Goal: Navigation & Orientation: Go to known website

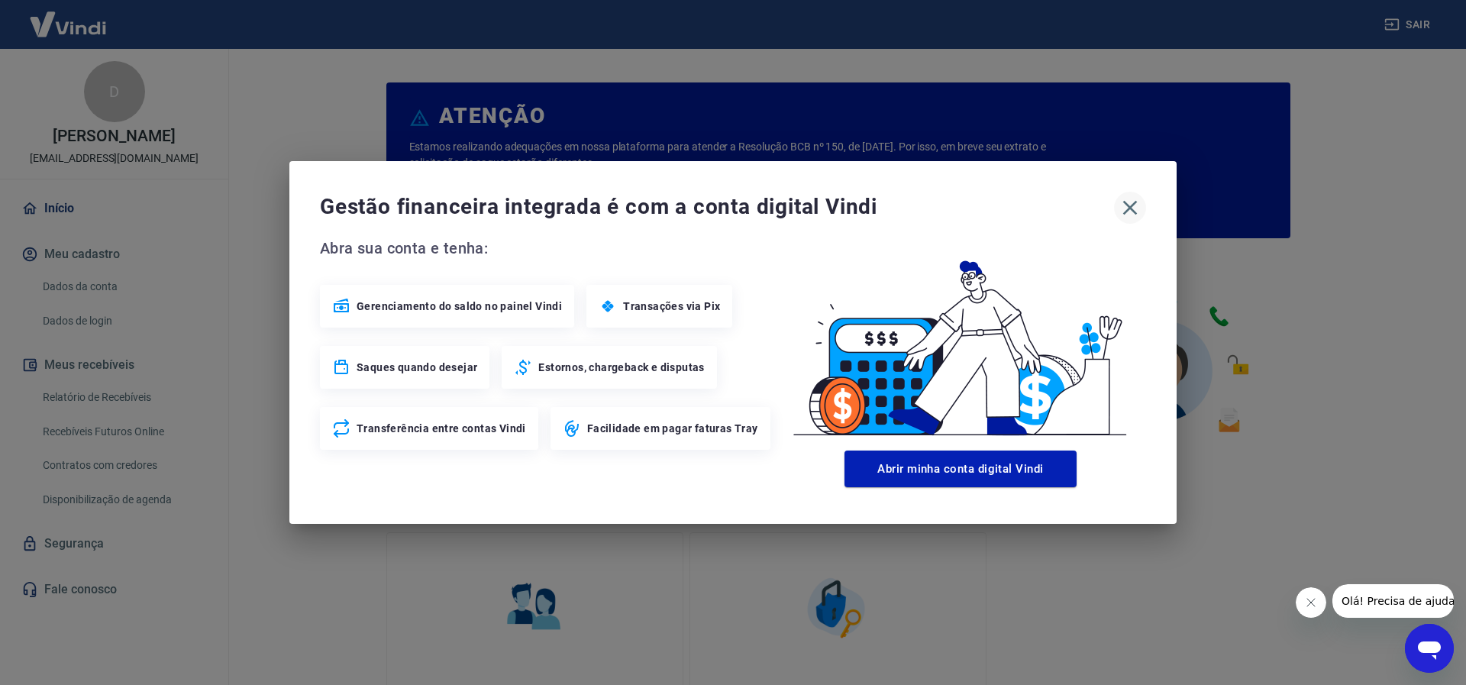
click at [1130, 209] on icon "button" at bounding box center [1130, 207] width 24 height 24
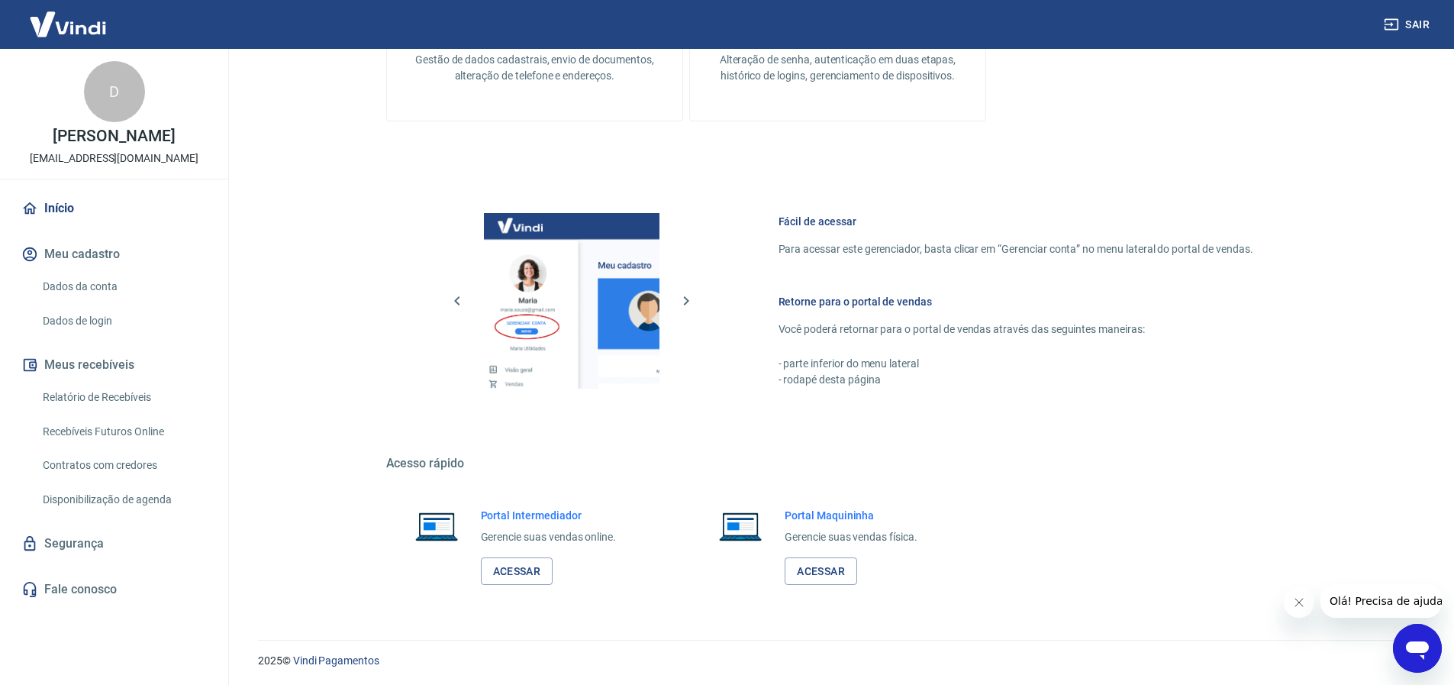
scroll to position [663, 0]
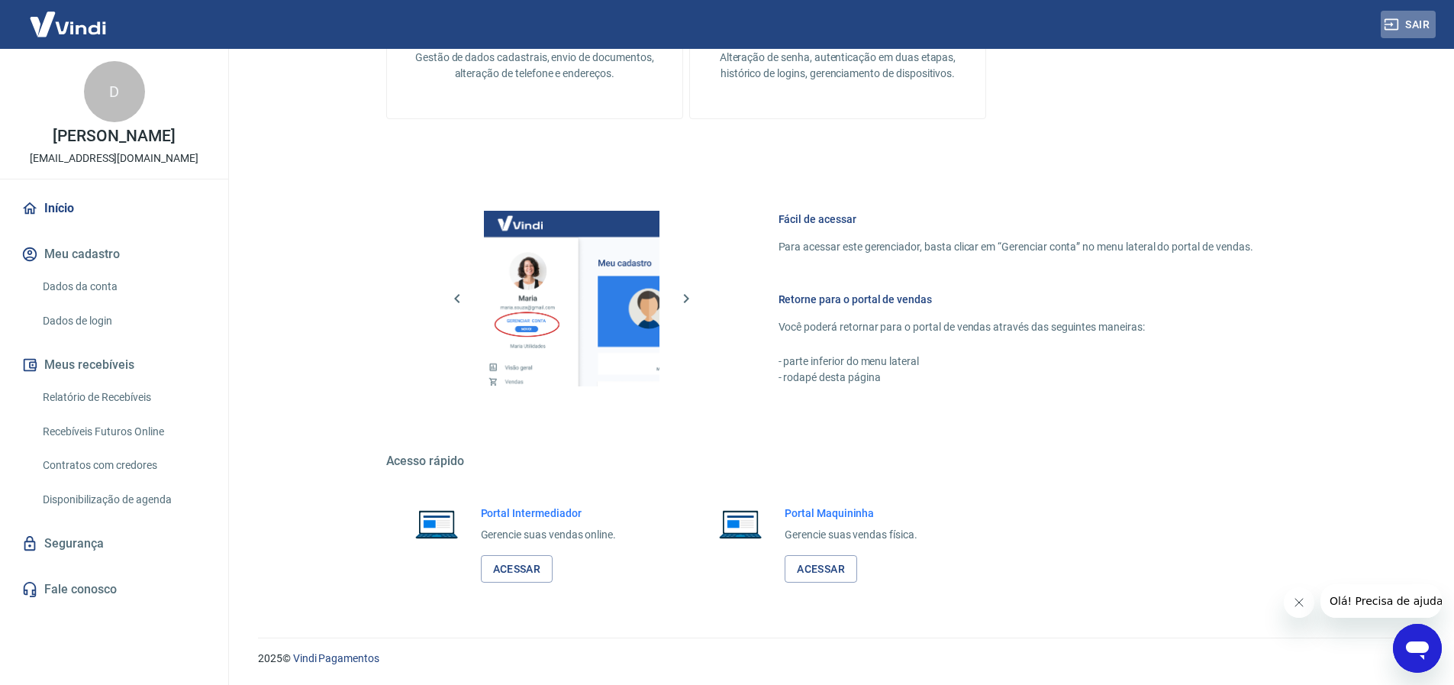
click at [1405, 27] on button "Sair" at bounding box center [1408, 25] width 55 height 28
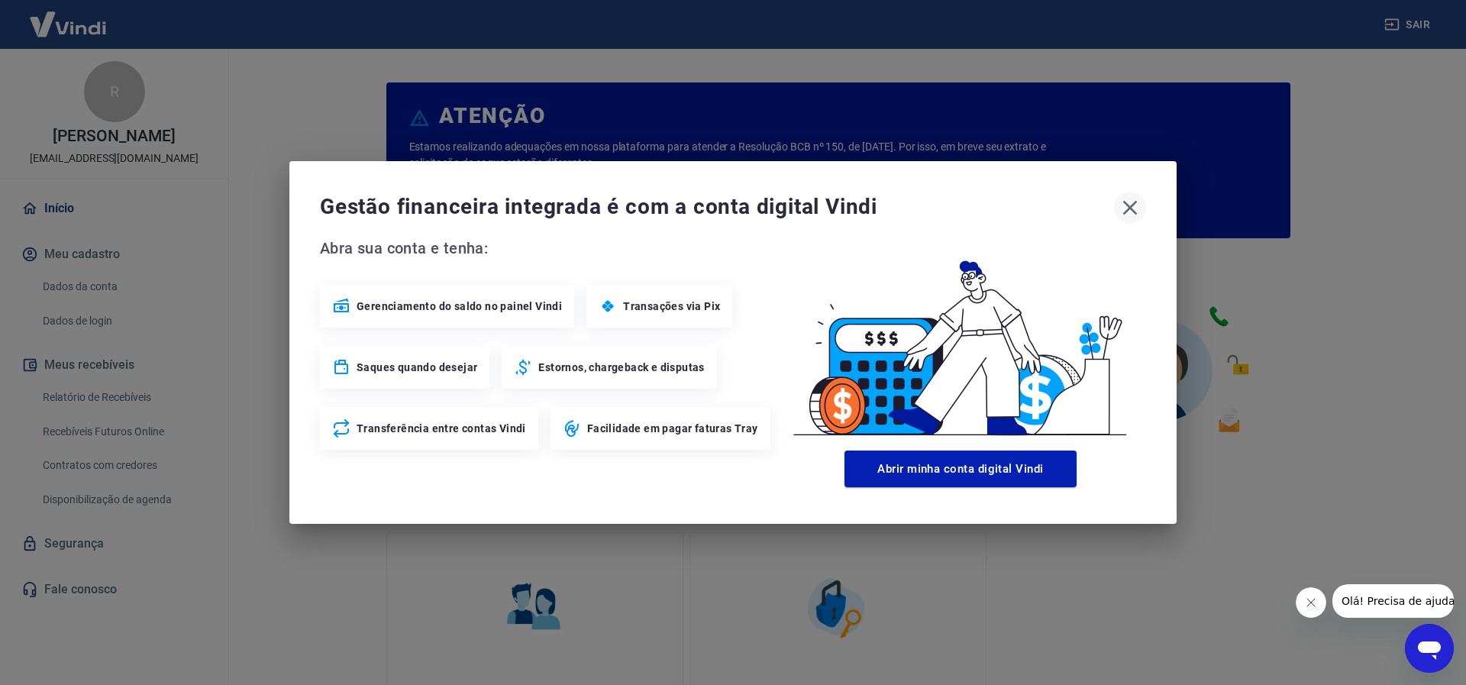
click at [1131, 202] on icon "button" at bounding box center [1130, 207] width 24 height 24
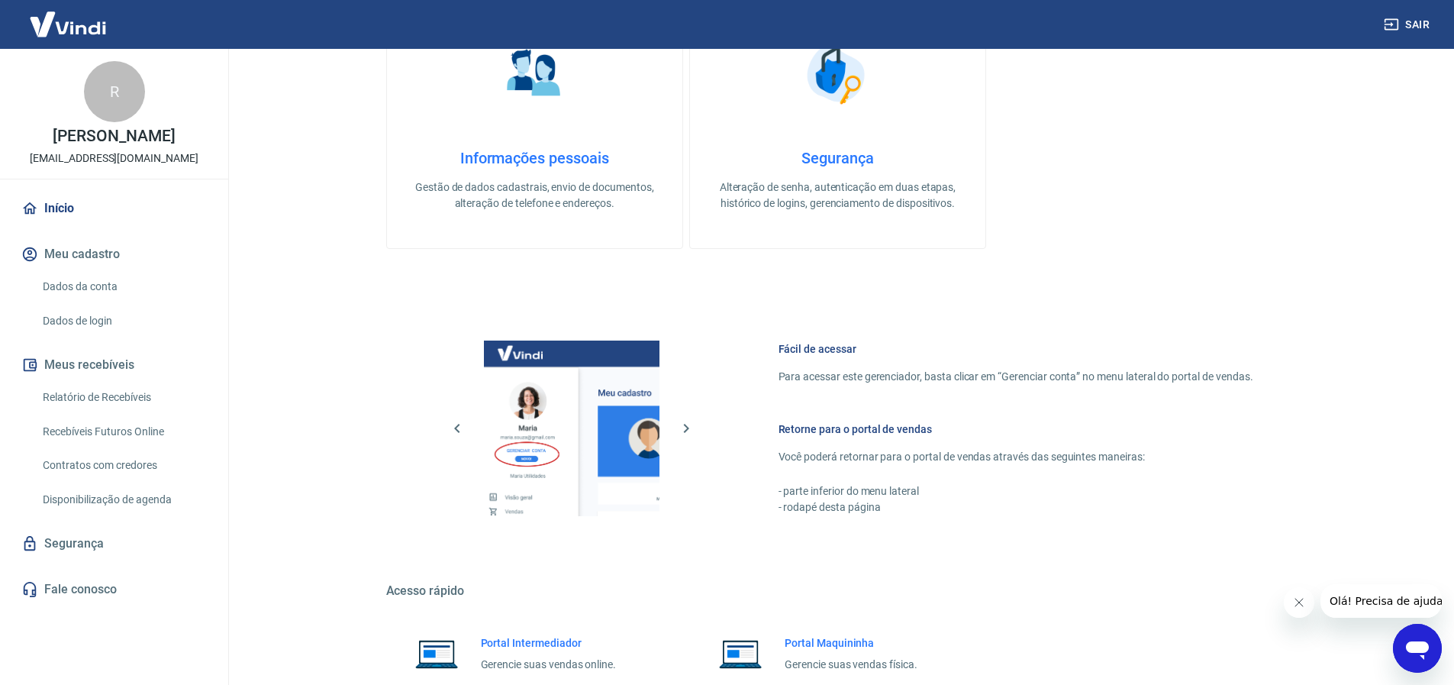
scroll to position [663, 0]
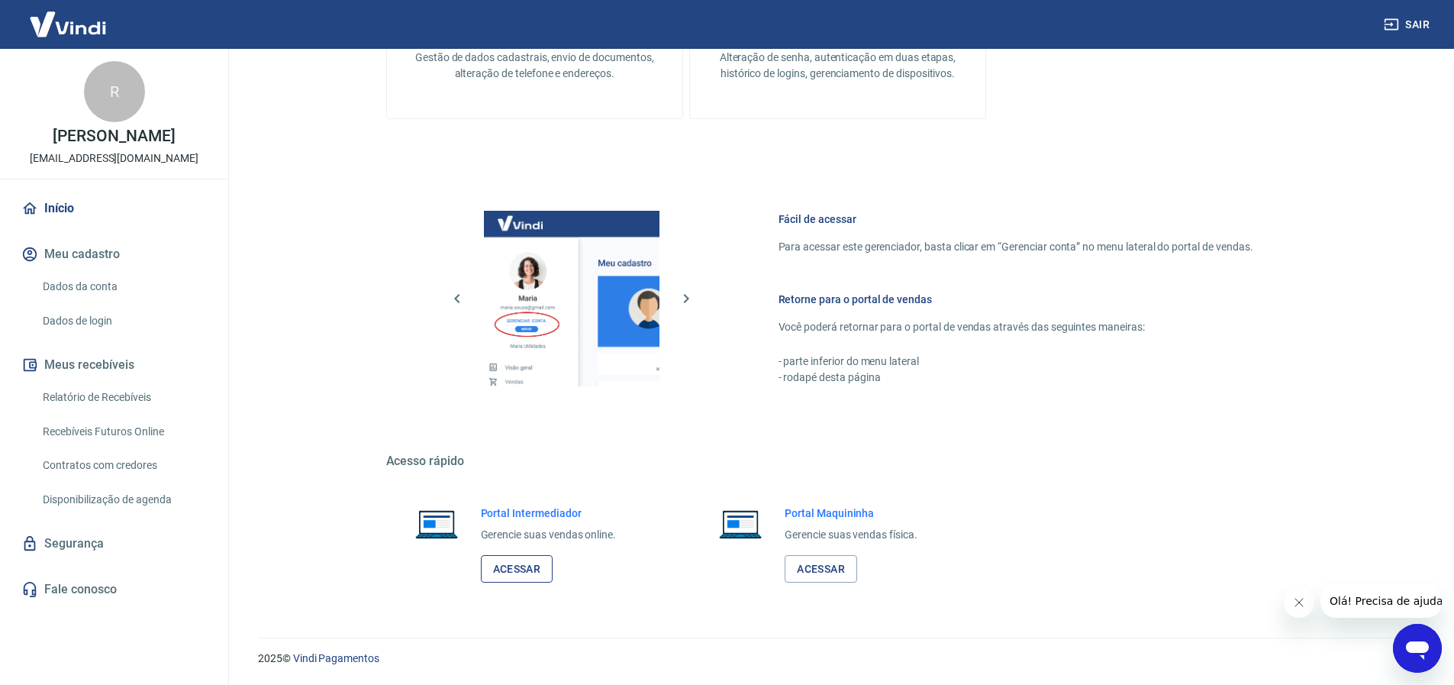
click at [518, 568] on link "Acessar" at bounding box center [517, 569] width 73 height 28
